Goal: Transaction & Acquisition: Purchase product/service

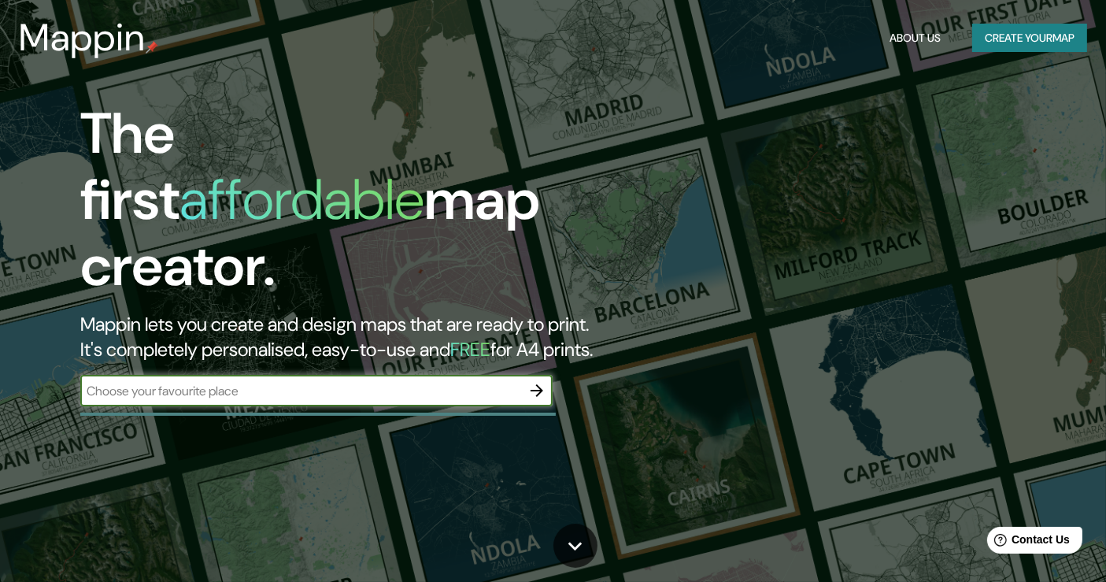
click at [536, 381] on icon "button" at bounding box center [536, 390] width 19 height 19
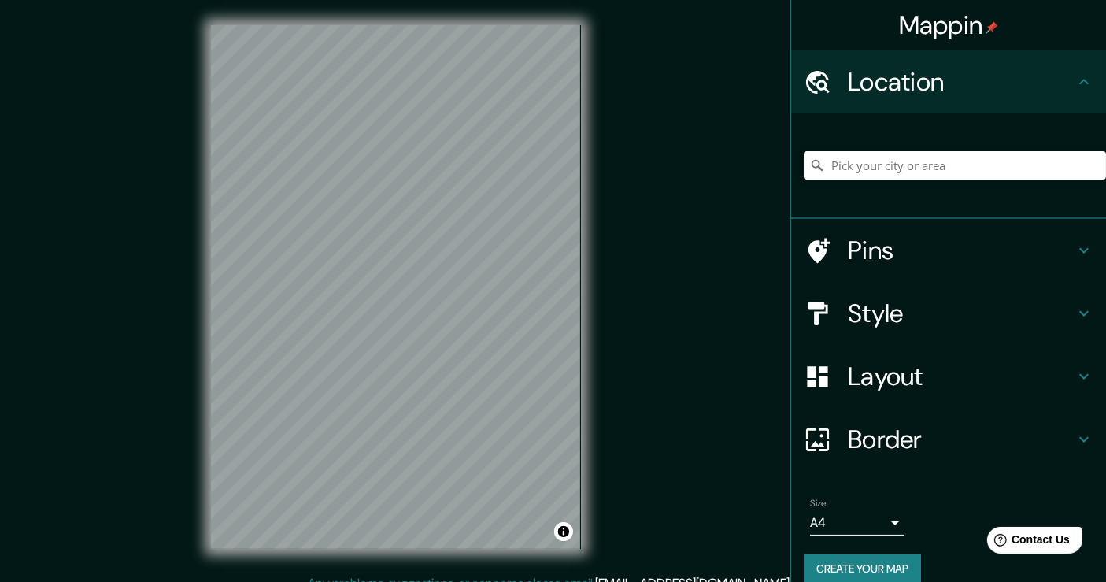
click at [934, 145] on div at bounding box center [954, 165] width 302 height 79
click at [969, 163] on input "Pick your city or area" at bounding box center [954, 165] width 302 height 28
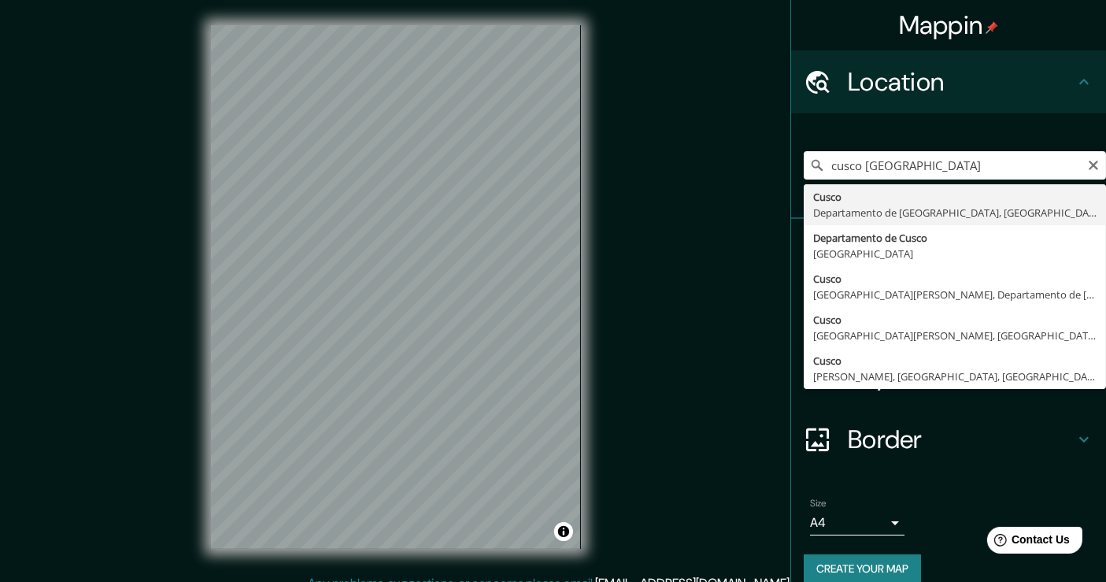
type input "Cusco, [GEOGRAPHIC_DATA], [GEOGRAPHIC_DATA]"
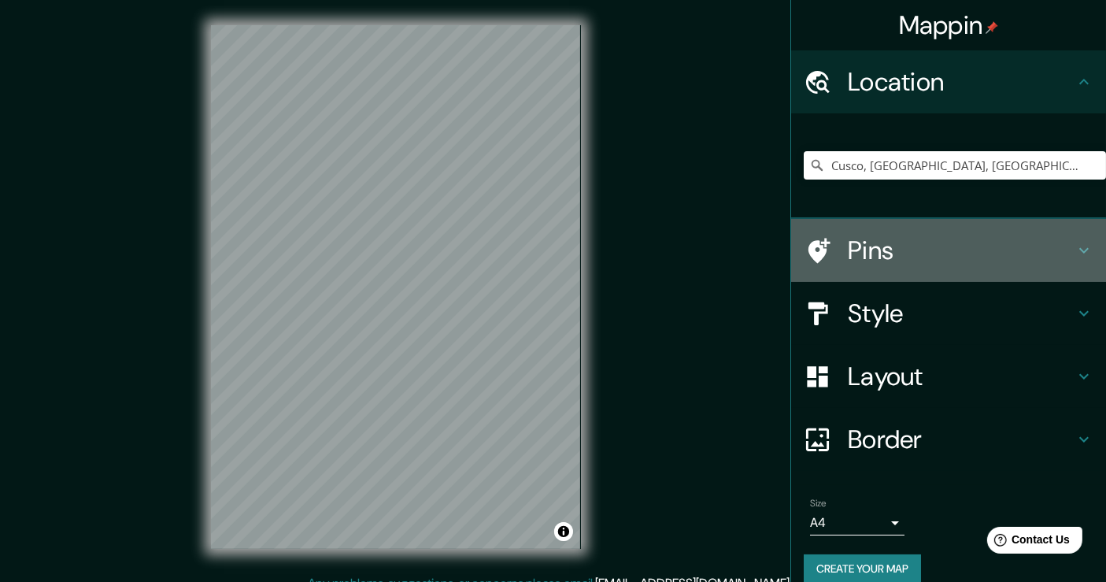
click at [890, 248] on h4 "Pins" at bounding box center [960, 249] width 227 height 31
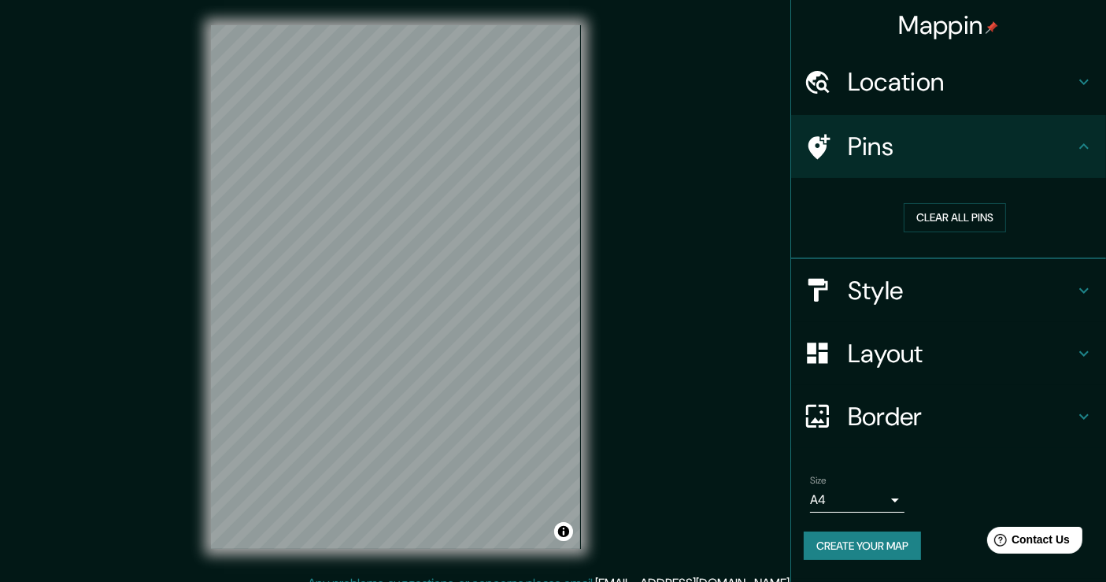
click at [955, 280] on h4 "Style" at bounding box center [960, 290] width 227 height 31
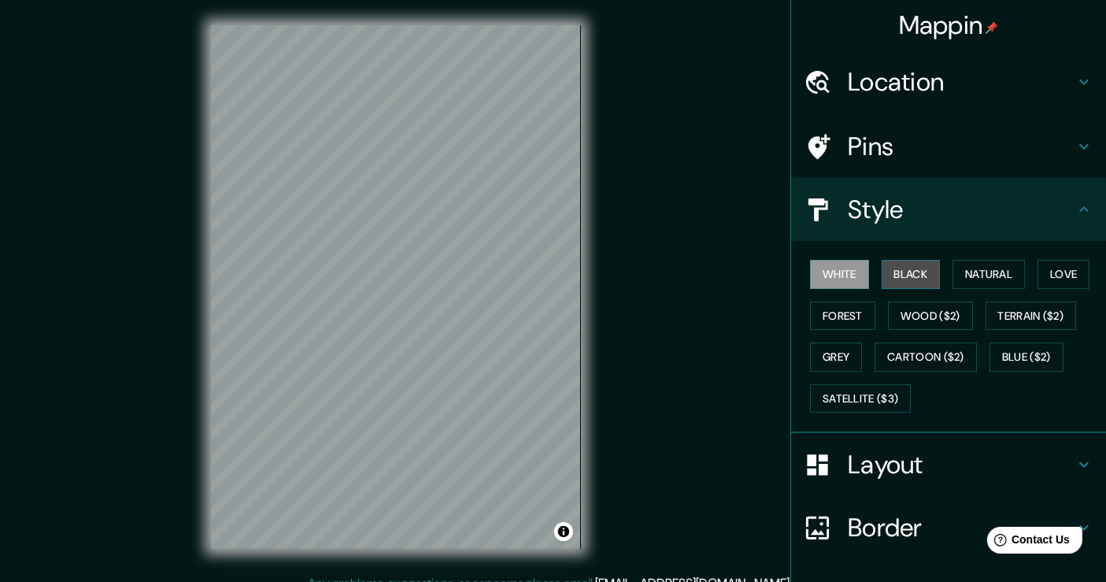
click at [901, 283] on button "Black" at bounding box center [910, 274] width 59 height 29
click at [999, 284] on button "Natural" at bounding box center [988, 274] width 72 height 29
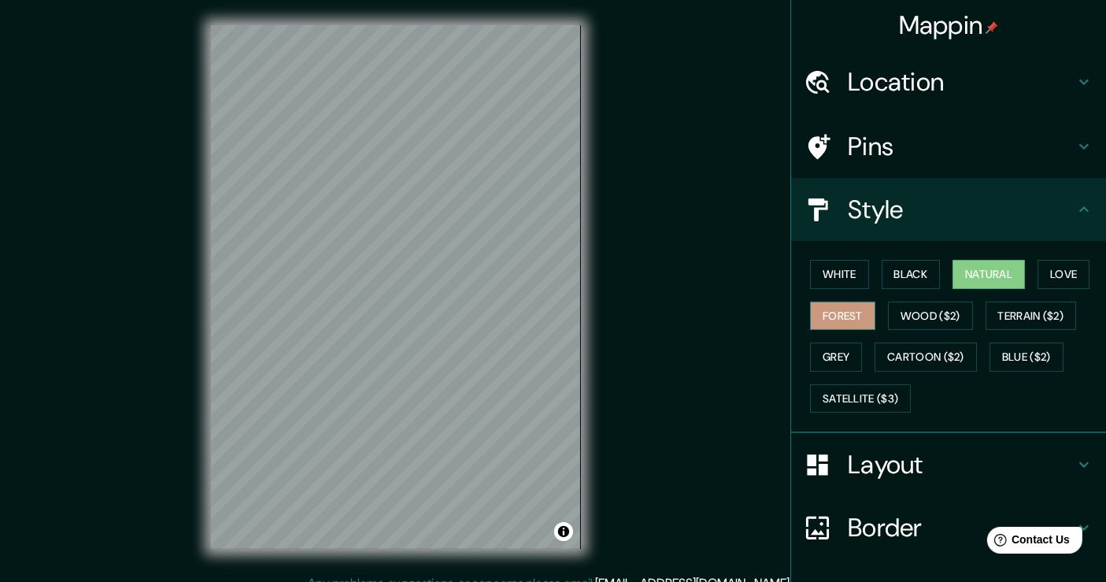
click at [832, 318] on button "Forest" at bounding box center [842, 315] width 65 height 29
click at [966, 280] on button "Natural" at bounding box center [988, 274] width 72 height 29
click at [817, 316] on button "Forest" at bounding box center [842, 315] width 65 height 29
click at [844, 277] on button "White" at bounding box center [839, 274] width 59 height 29
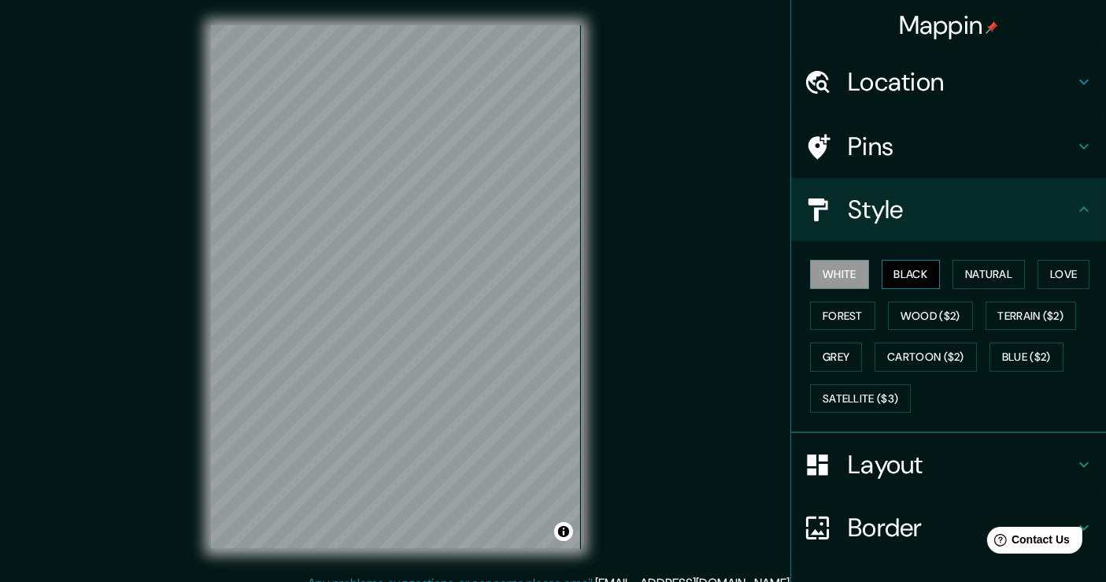
click at [910, 271] on button "Black" at bounding box center [910, 274] width 59 height 29
